Goal: Transaction & Acquisition: Purchase product/service

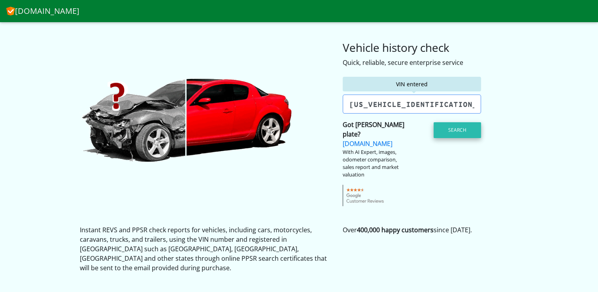
type input "1C4RJFFM2EC550114"
click at [439, 125] on button "Search" at bounding box center [457, 130] width 47 height 16
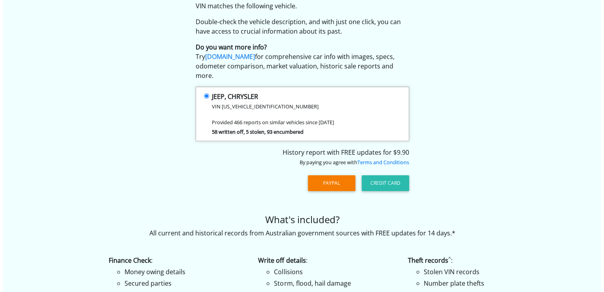
scroll to position [79, 0]
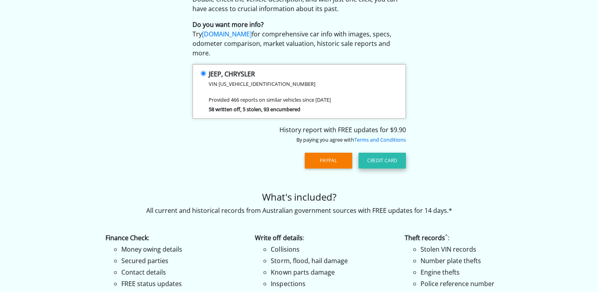
click at [387, 153] on button "Credit Card" at bounding box center [381, 161] width 47 height 16
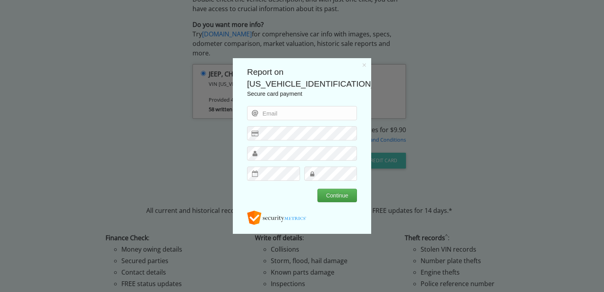
scroll to position [0, 0]
type input "[EMAIL_ADDRESS][DOMAIN_NAME]"
click at [345, 193] on button "Continue" at bounding box center [337, 195] width 40 height 13
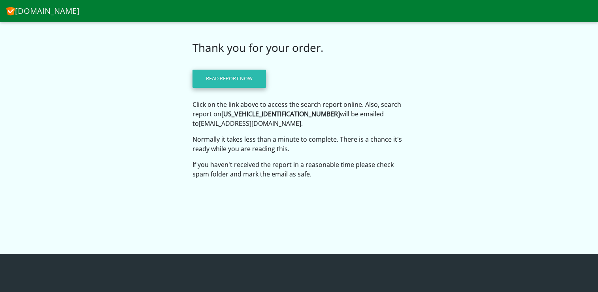
click at [234, 87] on link "Read report now" at bounding box center [229, 79] width 74 height 18
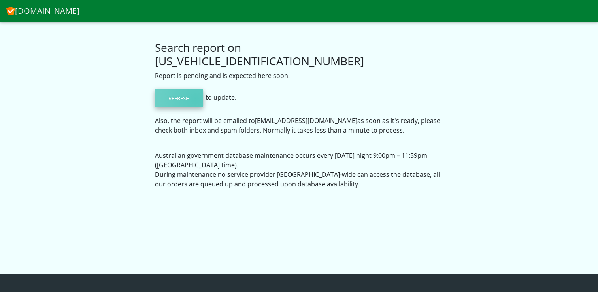
click at [196, 89] on link "Refresh" at bounding box center [179, 98] width 48 height 18
click at [191, 94] on p "Refresh to update." at bounding box center [299, 98] width 288 height 23
click at [192, 90] on link "Refresh" at bounding box center [179, 98] width 48 height 18
click at [177, 89] on link "Refresh" at bounding box center [179, 98] width 48 height 18
drag, startPoint x: 340, startPoint y: 157, endPoint x: 279, endPoint y: 199, distance: 73.9
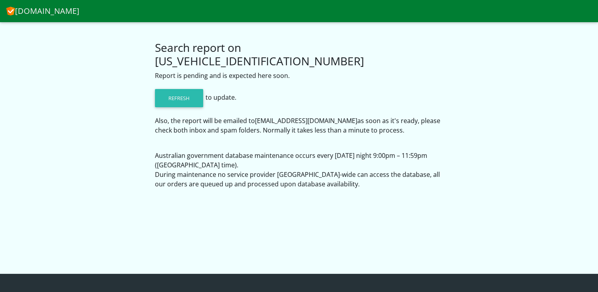
click at [279, 199] on div "[DOMAIN_NAME] Search report on [US_VEHICLE_IDENTIFICATION_NUMBER] Report is pen…" at bounding box center [299, 197] width 598 height 394
drag, startPoint x: 143, startPoint y: 139, endPoint x: 379, endPoint y: 173, distance: 238.7
click at [379, 173] on div "Search report on [US_VEHICLE_IDENTIFICATION_NUMBER] Report is pending and is ex…" at bounding box center [299, 108] width 451 height 173
click at [356, 87] on p "Refresh to update." at bounding box center [299, 98] width 288 height 23
